Goal: Navigation & Orientation: Find specific page/section

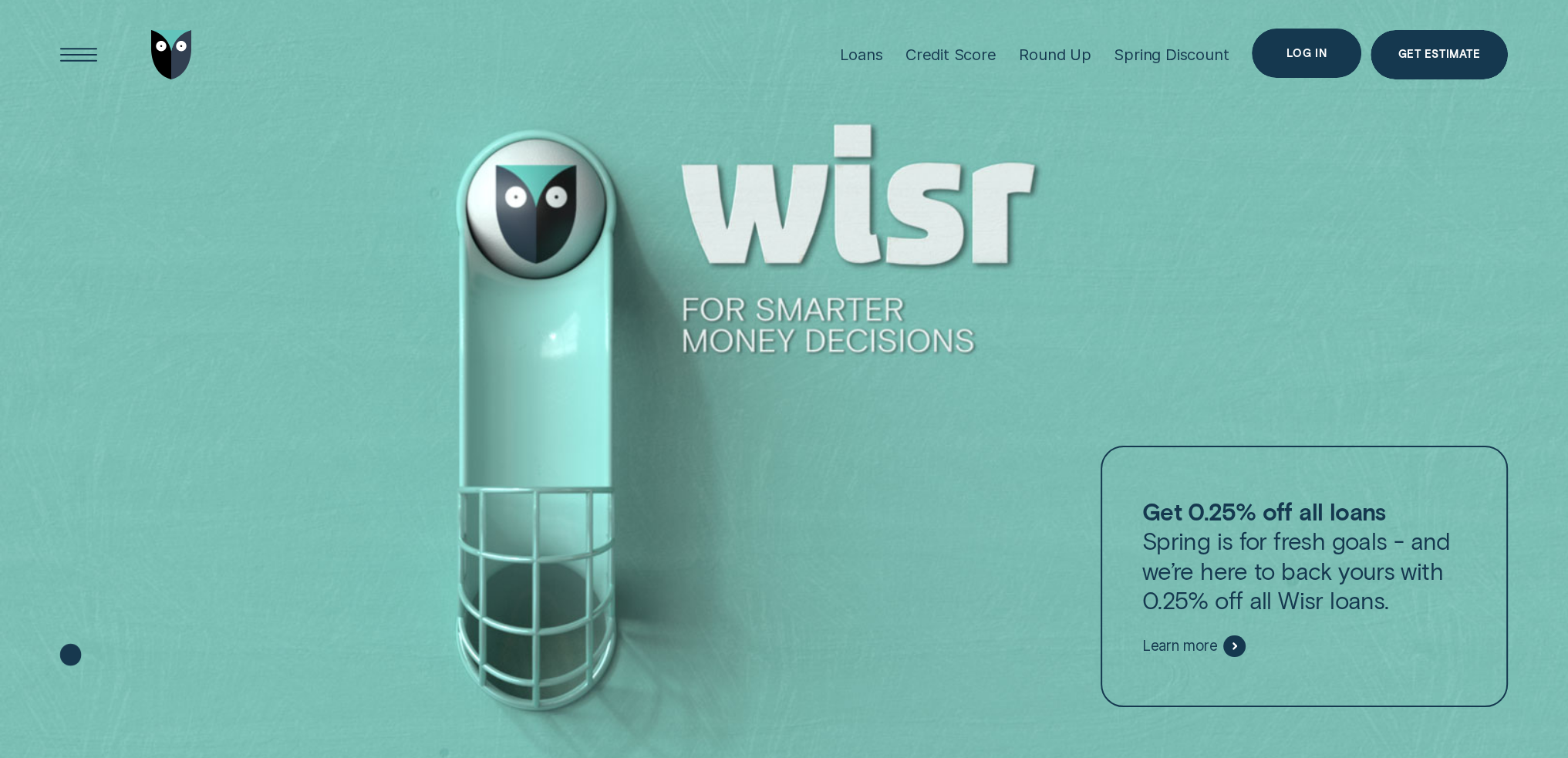
click at [1351, 62] on div "Log in" at bounding box center [1307, 53] width 110 height 49
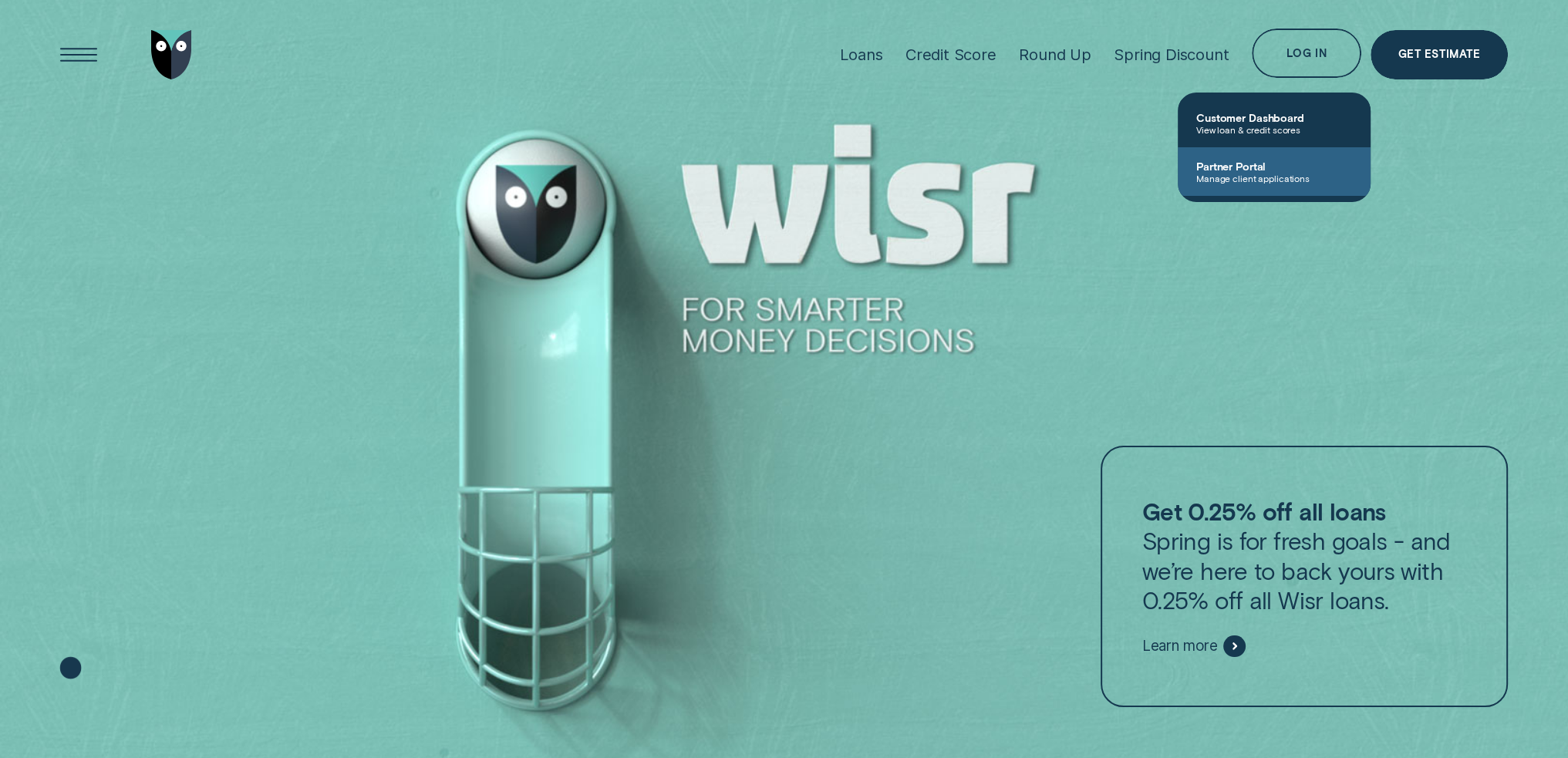
click at [1303, 163] on span "Partner Portal" at bounding box center [1274, 166] width 156 height 13
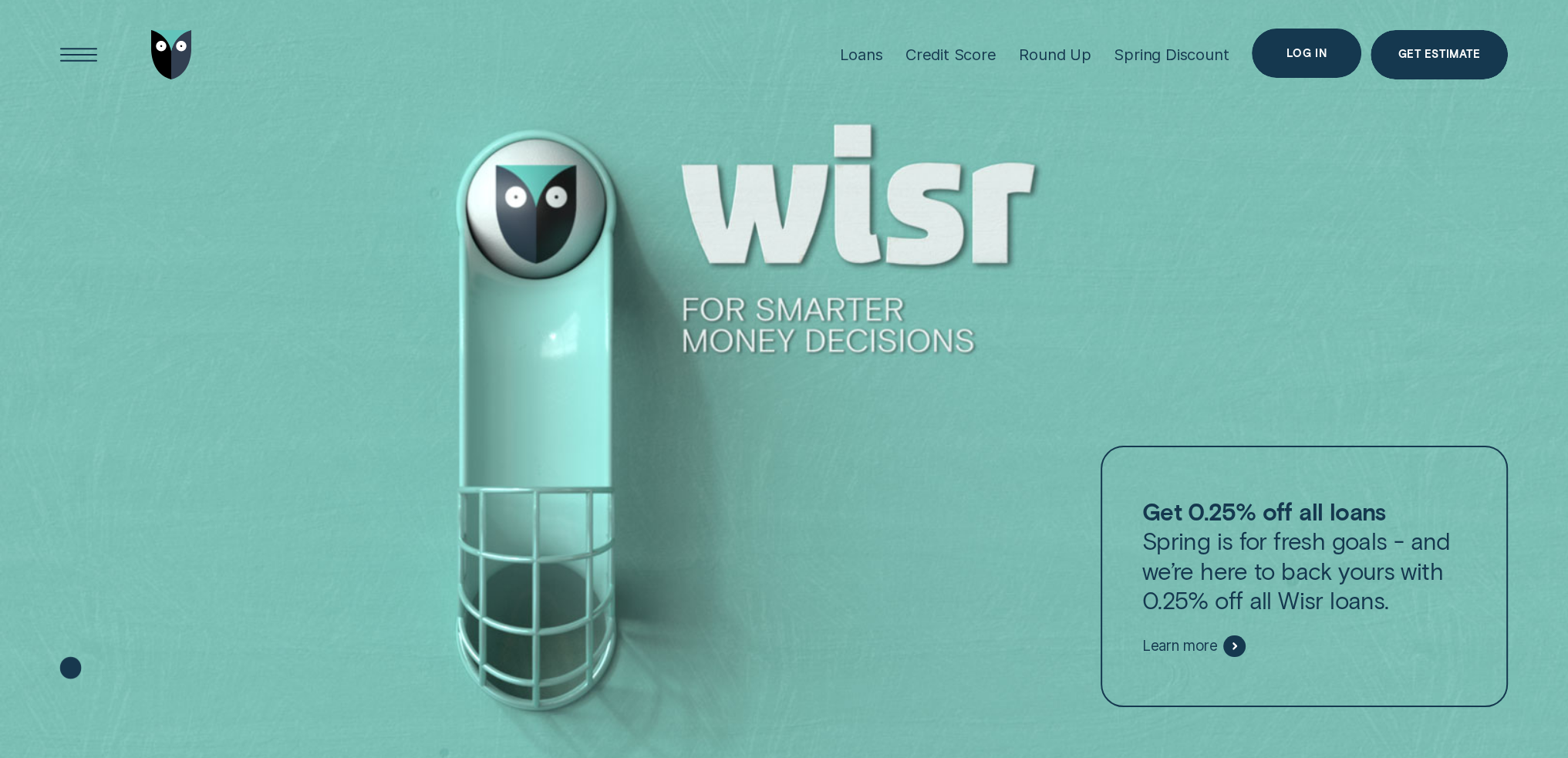
click at [1313, 64] on div "Log in" at bounding box center [1307, 53] width 110 height 49
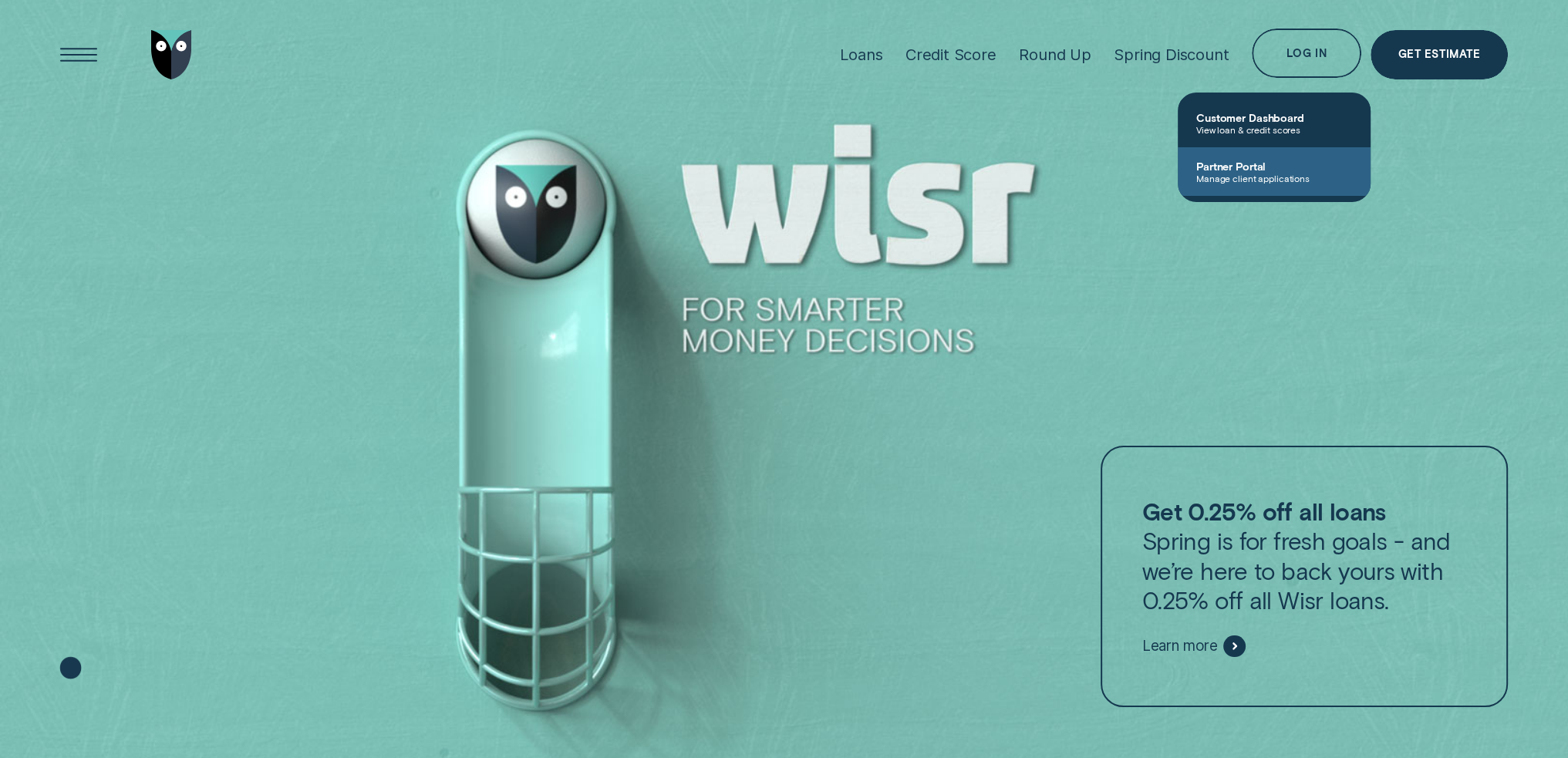
click at [1307, 167] on span "Partner Portal" at bounding box center [1274, 166] width 156 height 13
